Goal: Information Seeking & Learning: Learn about a topic

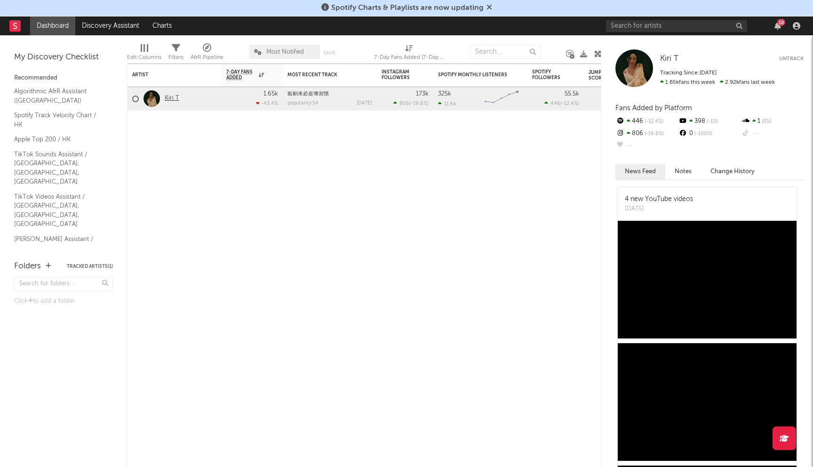
click at [175, 96] on link "Kiri T" at bounding box center [172, 99] width 15 height 8
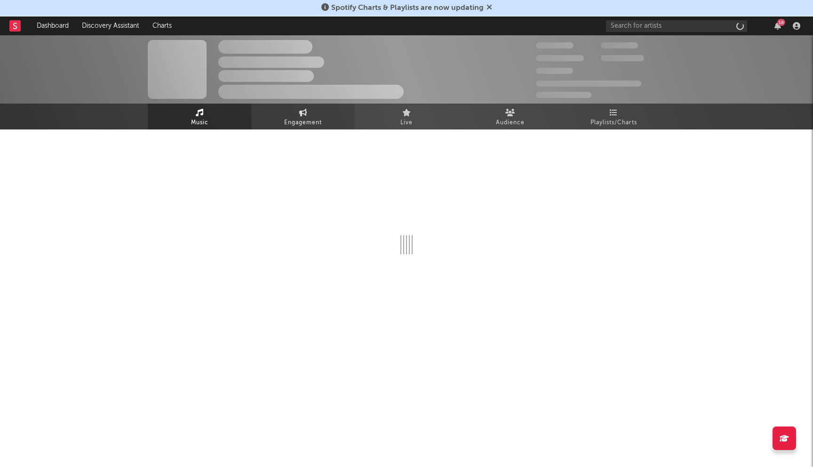
click at [298, 125] on span "Engagement" at bounding box center [303, 122] width 38 height 11
select select "1w"
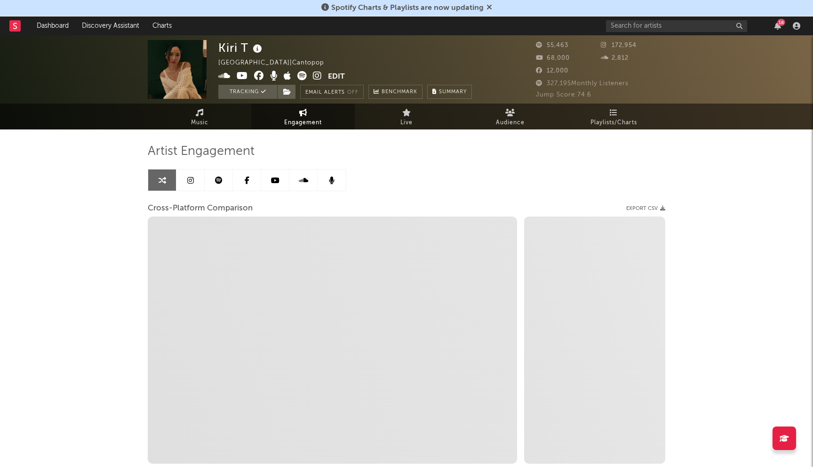
click at [188, 178] on icon at bounding box center [190, 180] width 7 height 8
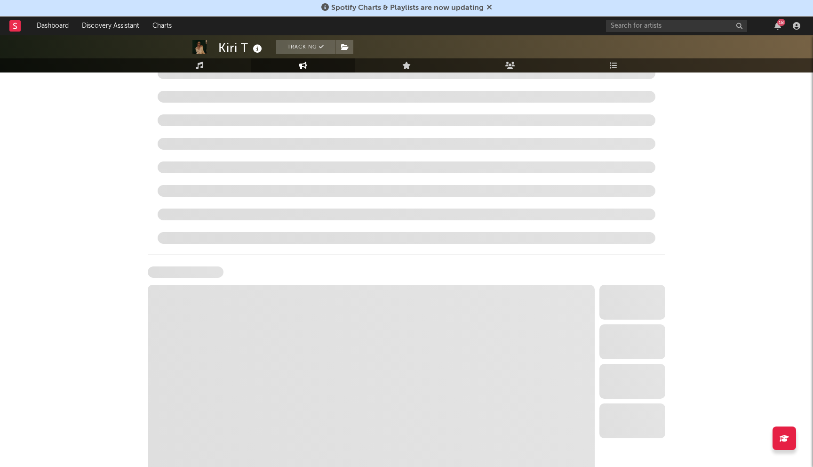
scroll to position [937, 0]
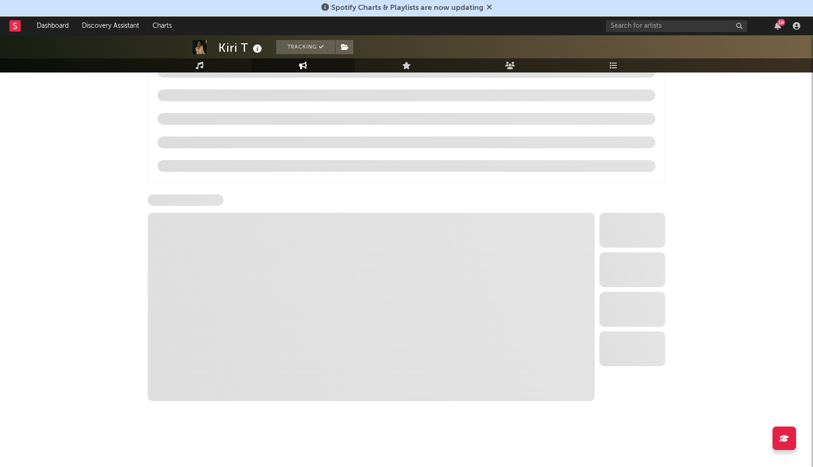
select select "6m"
